Goal: Transaction & Acquisition: Purchase product/service

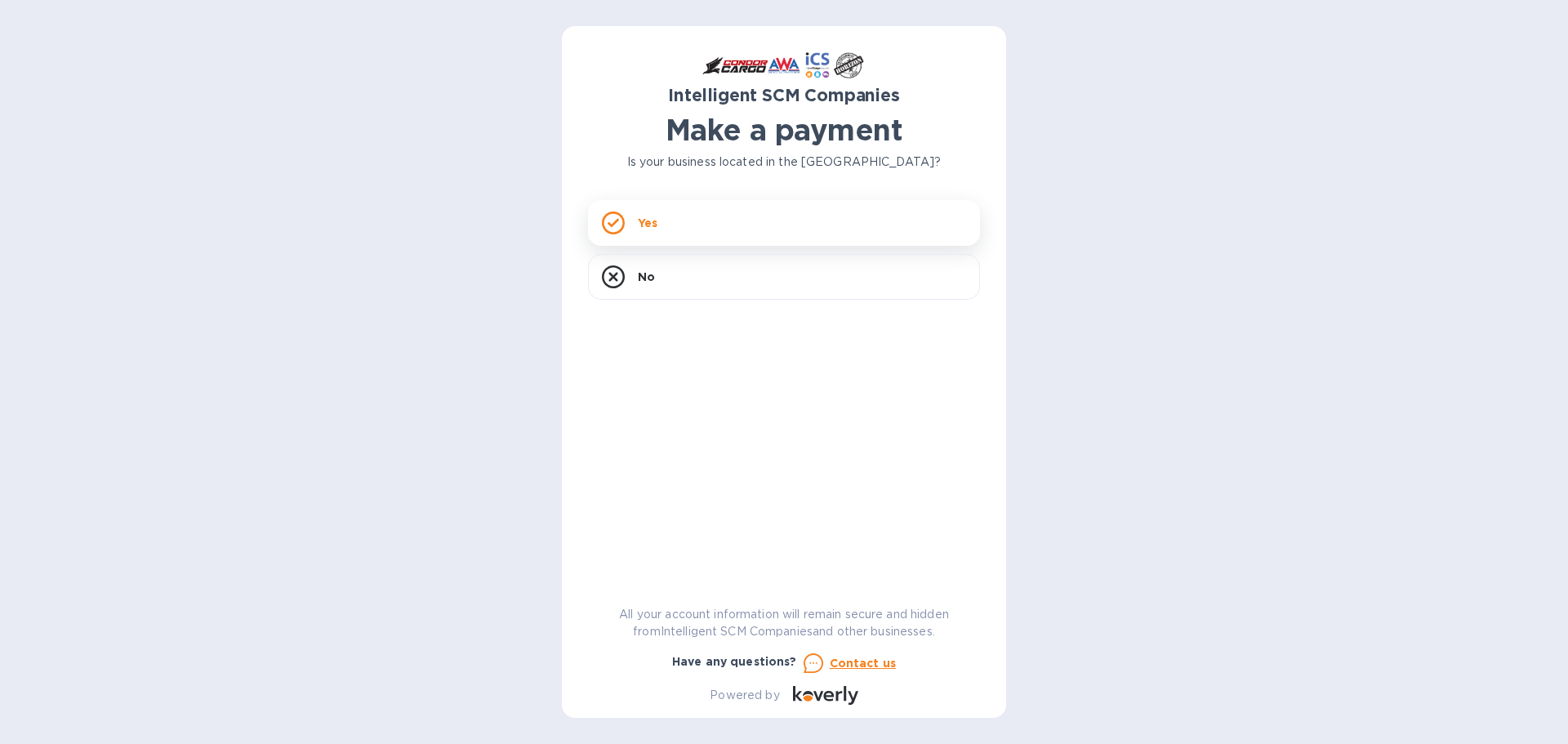
click at [676, 207] on div "Yes" at bounding box center [784, 223] width 392 height 46
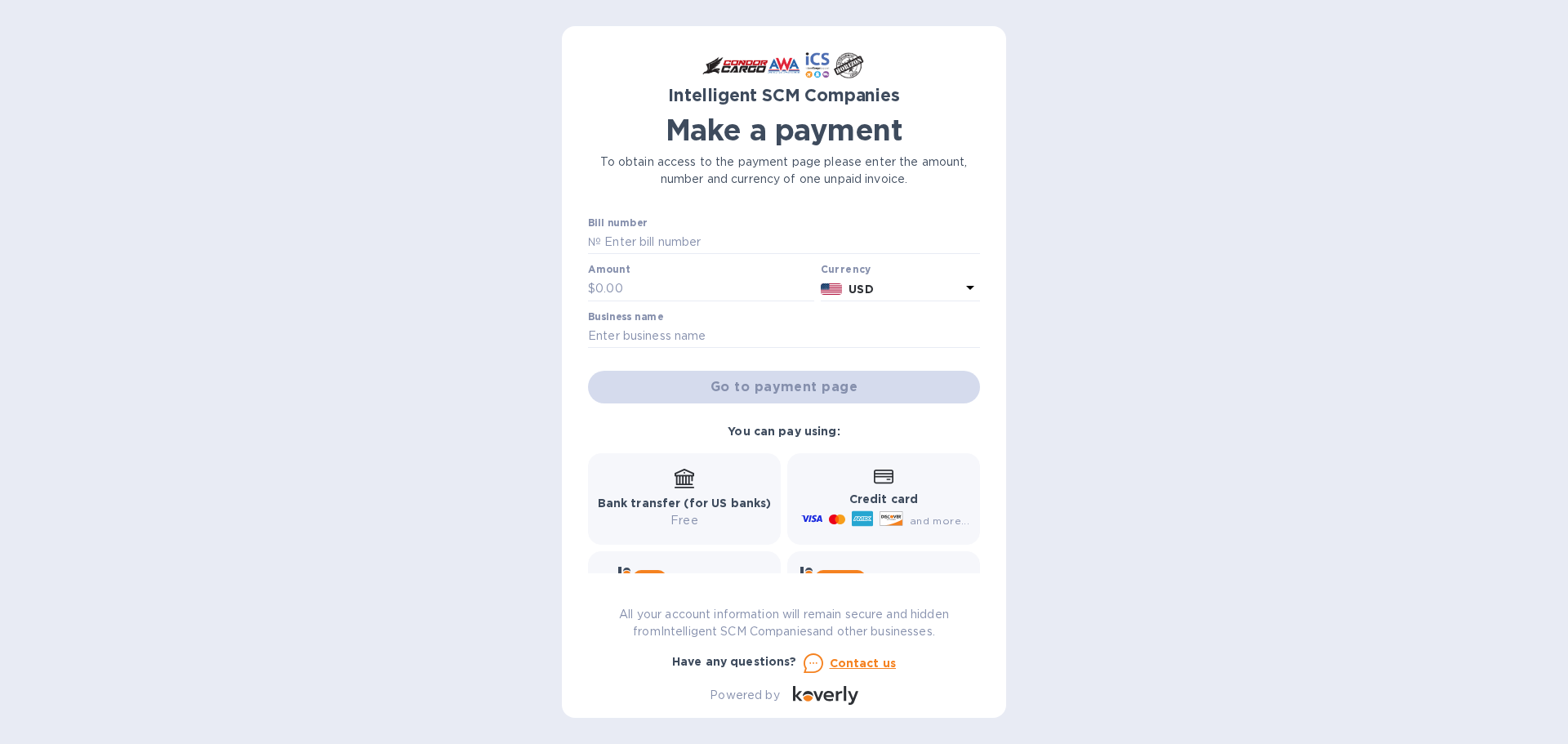
click at [613, 224] on label "Bill number" at bounding box center [617, 222] width 59 height 10
click at [620, 242] on input "text" at bounding box center [791, 242] width 379 height 25
paste input "S00521905"
type input "S00521905"
click at [660, 293] on input "text" at bounding box center [704, 289] width 219 height 25
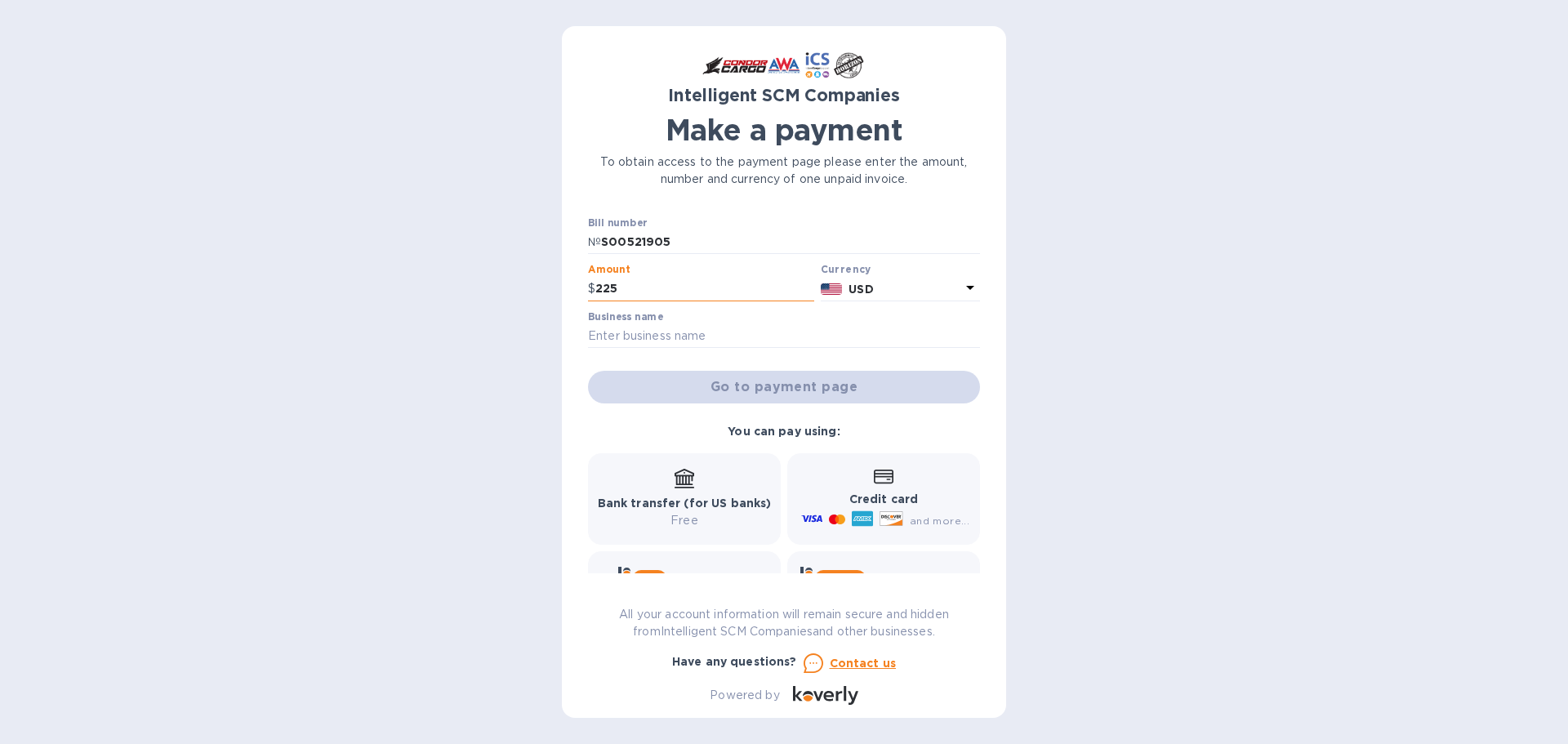
type input "225"
click at [663, 333] on input "text" at bounding box center [784, 336] width 392 height 25
type input "KEY RELIABLE SERVICES LLC"
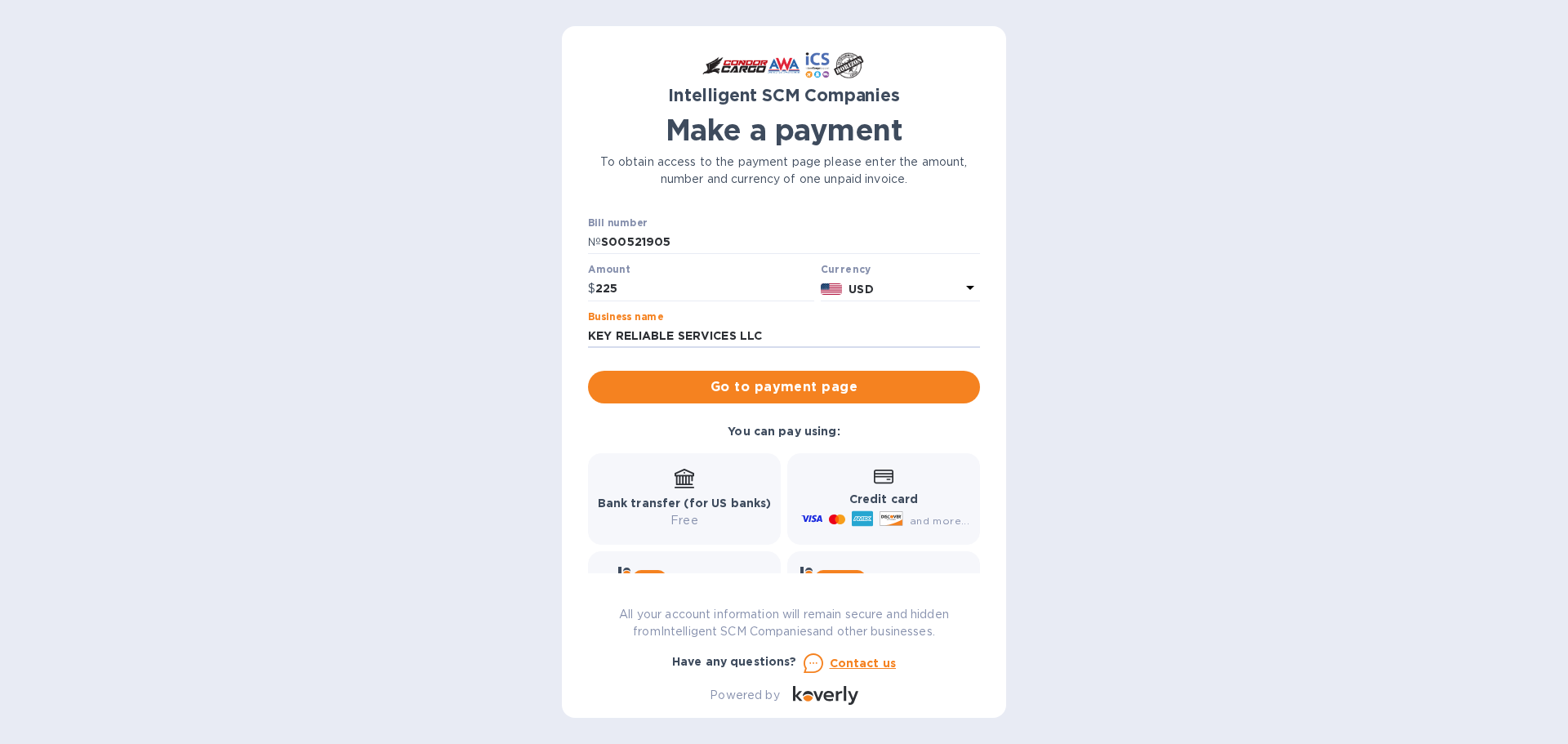
scroll to position [79, 0]
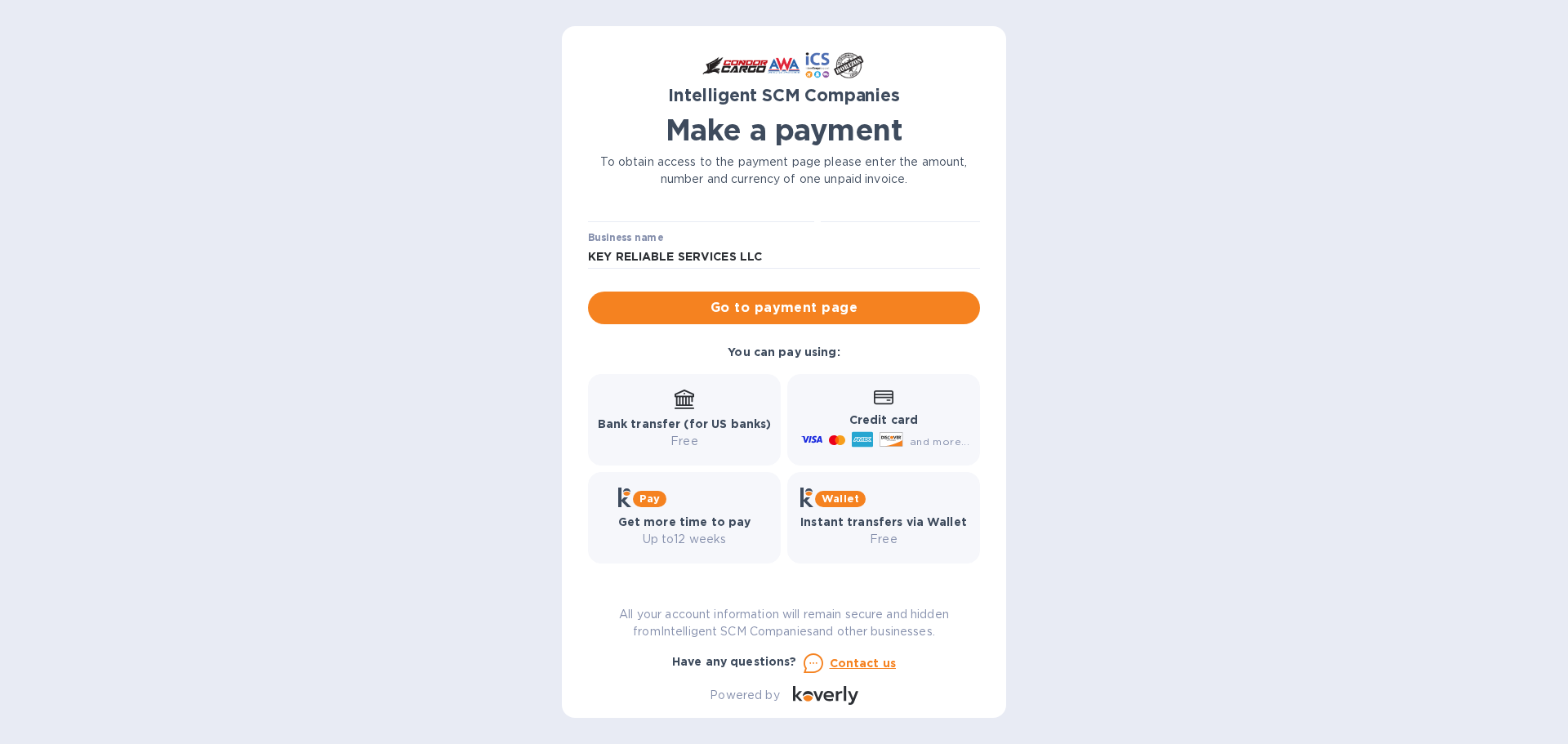
click at [875, 397] on icon at bounding box center [884, 397] width 19 height 14
click at [836, 309] on span "Go to payment page" at bounding box center [784, 308] width 366 height 19
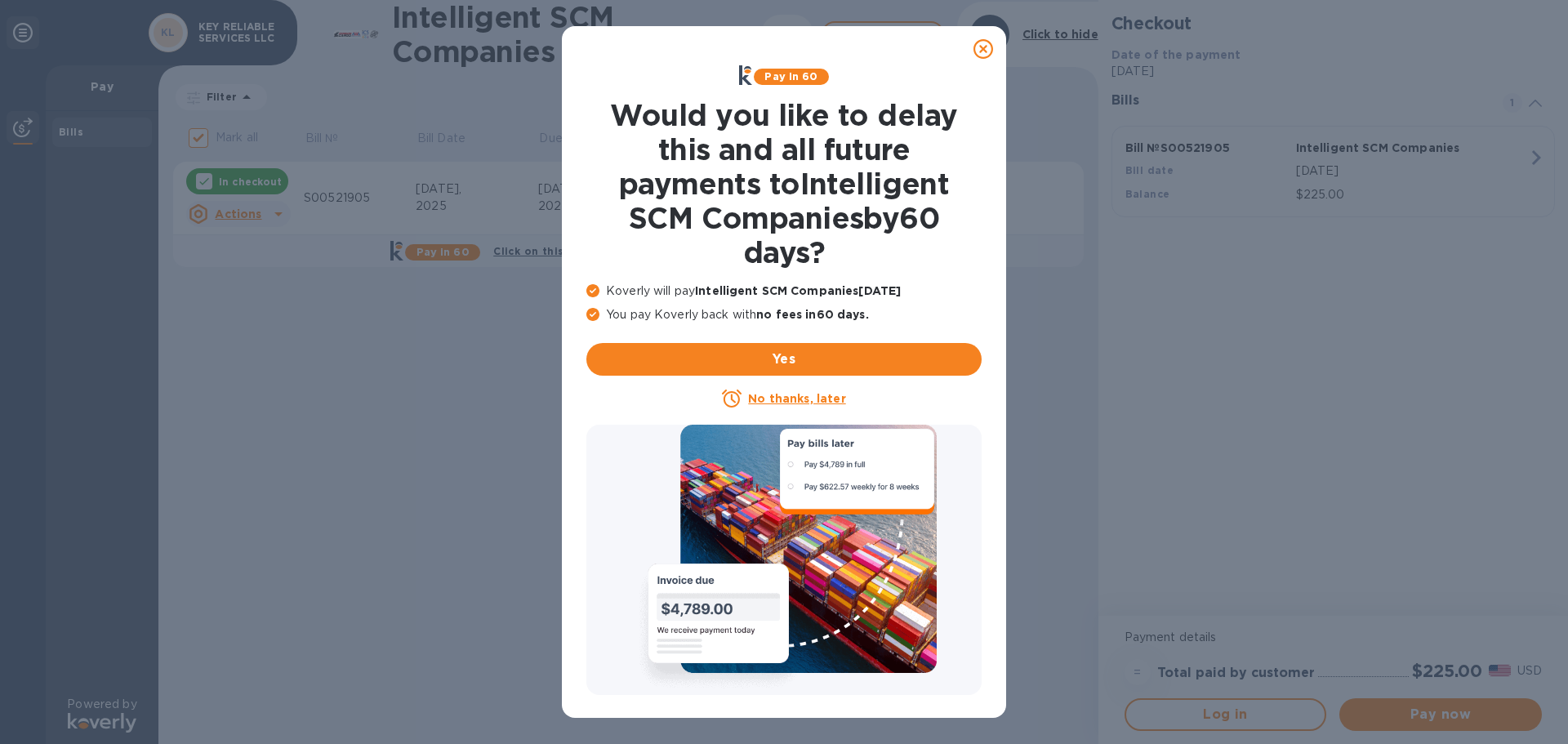
click at [777, 402] on u "No thanks, later" at bounding box center [796, 398] width 97 height 13
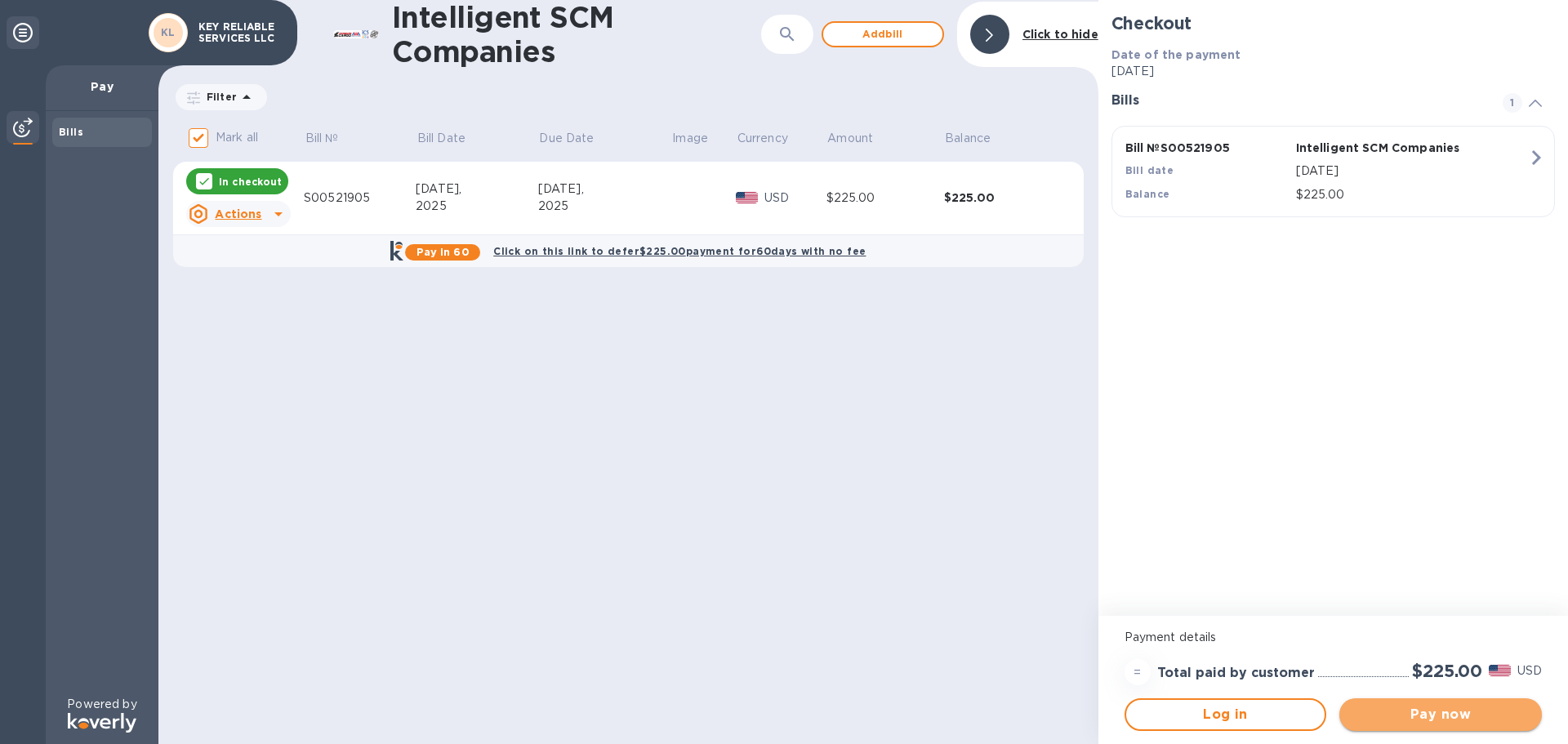
click at [1458, 715] on span "Pay now" at bounding box center [1441, 714] width 176 height 19
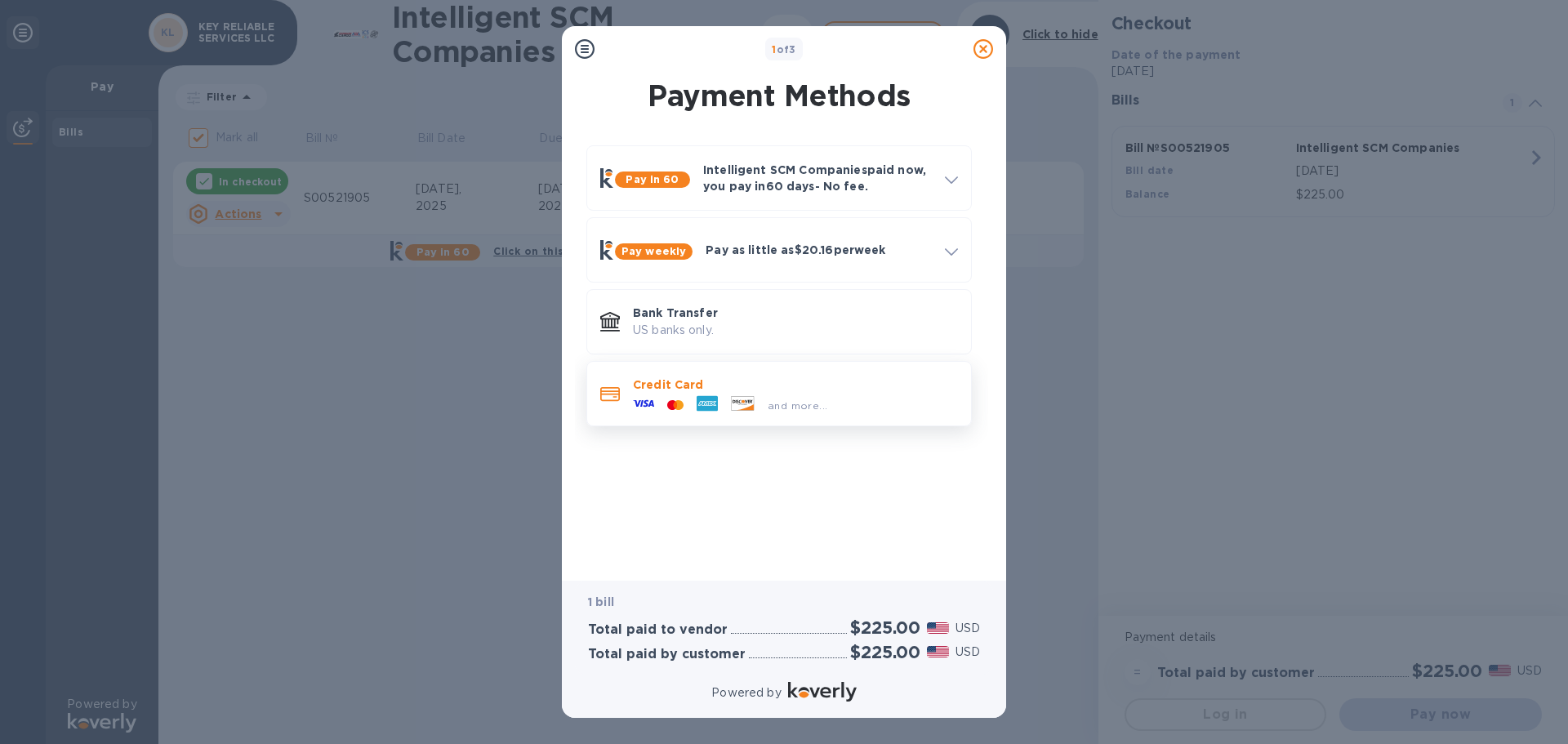
click at [739, 404] on icon at bounding box center [743, 403] width 22 height 14
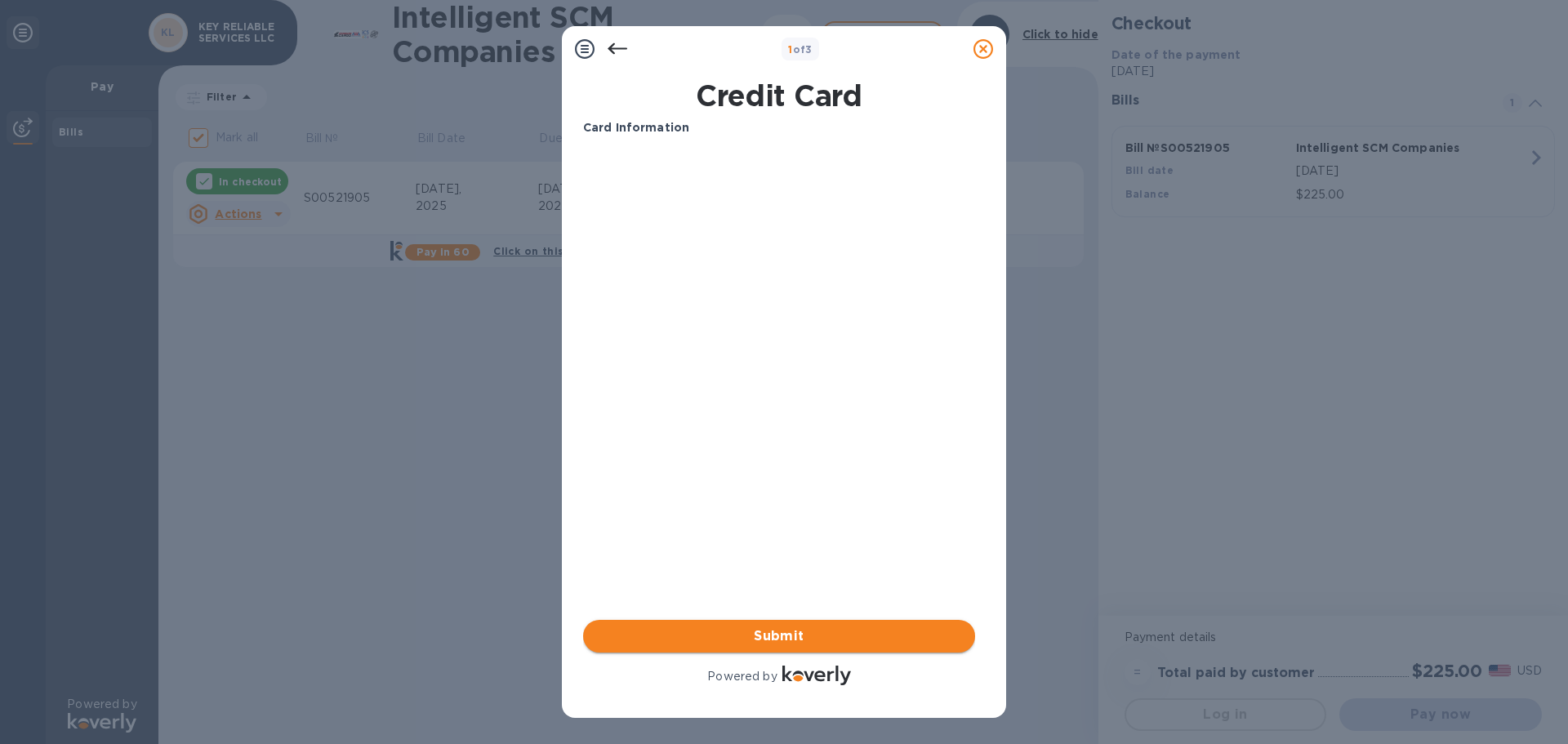
click at [841, 633] on span "Submit" at bounding box center [779, 636] width 366 height 19
